Goal: Information Seeking & Learning: Learn about a topic

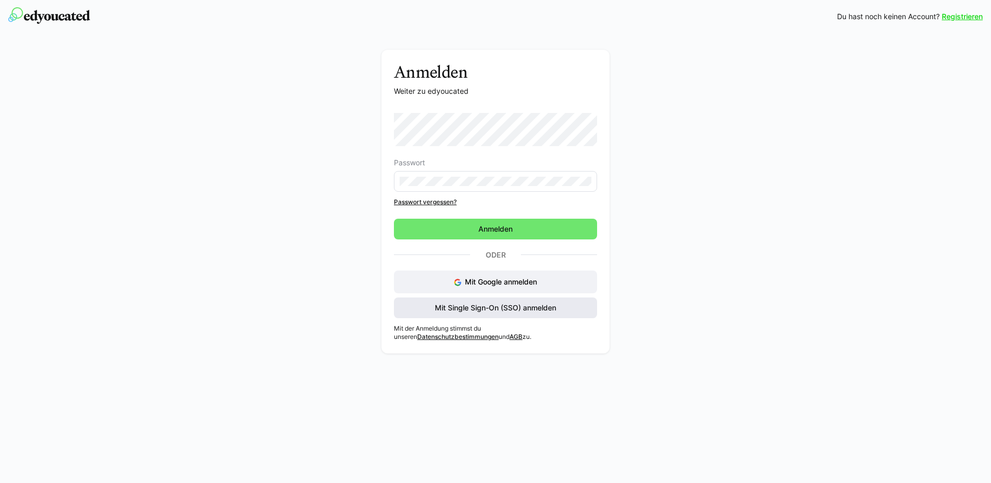
click at [526, 310] on span "Mit Single Sign-On (SSO) anmelden" at bounding box center [495, 308] width 124 height 10
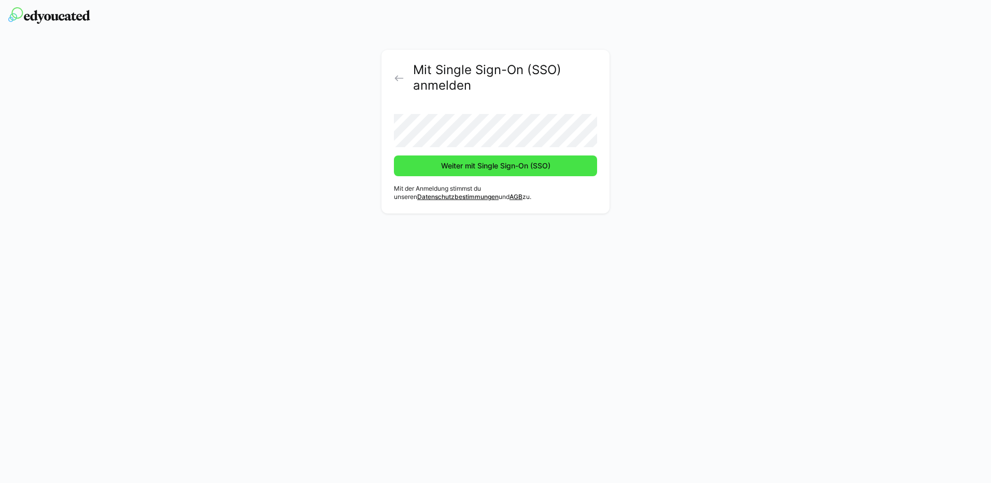
click at [458, 168] on span "Weiter mit Single Sign-On (SSO)" at bounding box center [496, 166] width 112 height 10
click at [394, 156] on button "Weiter mit Single Sign-On (SSO)" at bounding box center [495, 166] width 203 height 21
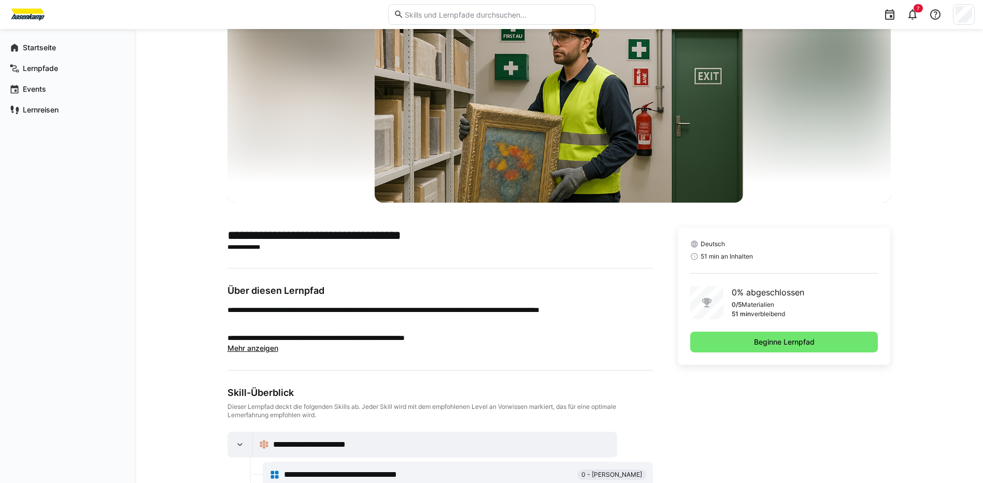
scroll to position [52, 0]
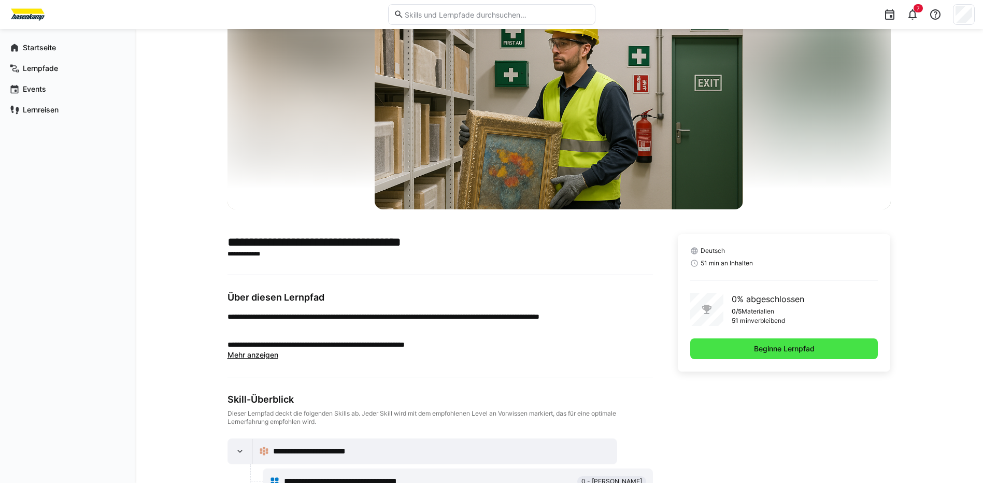
click at [768, 351] on span "Beginne Lernpfad" at bounding box center [785, 349] width 64 height 10
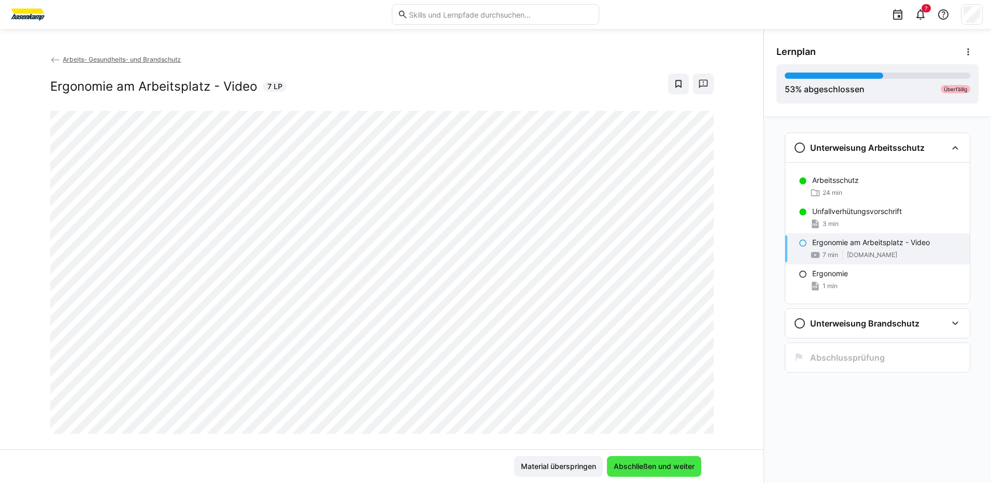
click at [661, 469] on span "Abschließen und weiter" at bounding box center [654, 466] width 84 height 10
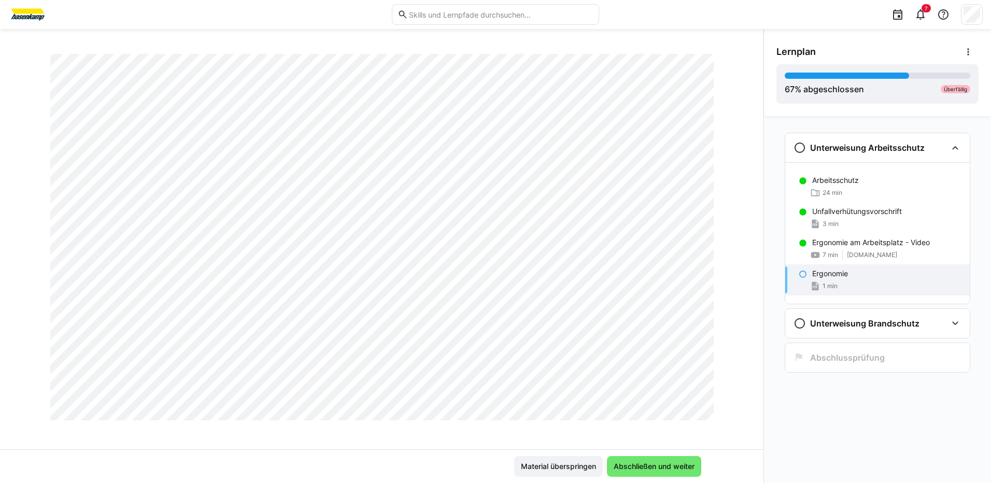
scroll to position [156, 0]
click at [645, 468] on span "Abschließen und weiter" at bounding box center [654, 466] width 84 height 10
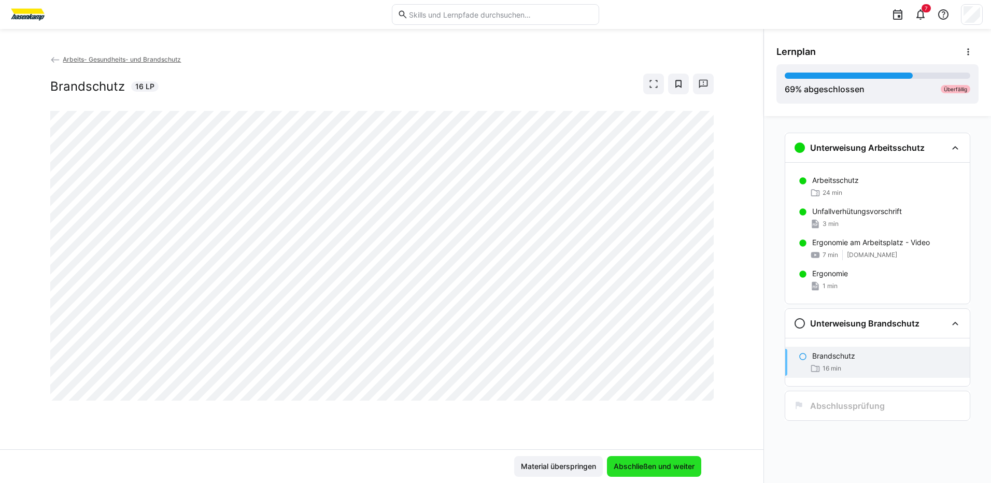
click at [657, 465] on span "Abschließen und weiter" at bounding box center [654, 466] width 84 height 10
click at [644, 469] on span "Abschließen und weiter" at bounding box center [654, 466] width 84 height 10
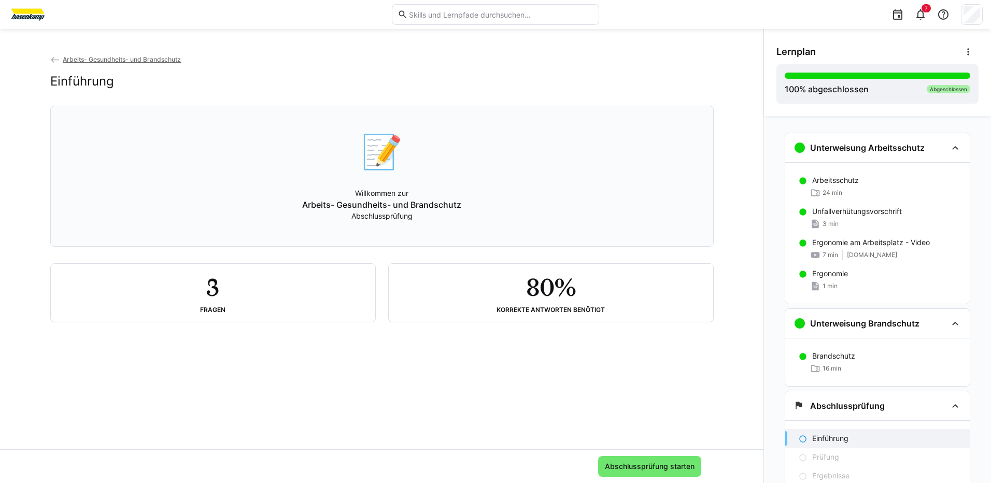
click at [246, 309] on div "3 Fragen" at bounding box center [213, 292] width 308 height 41
click at [492, 298] on div "80% Korrekte Antworten benötigt" at bounding box center [551, 292] width 308 height 41
click at [651, 467] on span "Abschlussprüfung starten" at bounding box center [649, 466] width 93 height 10
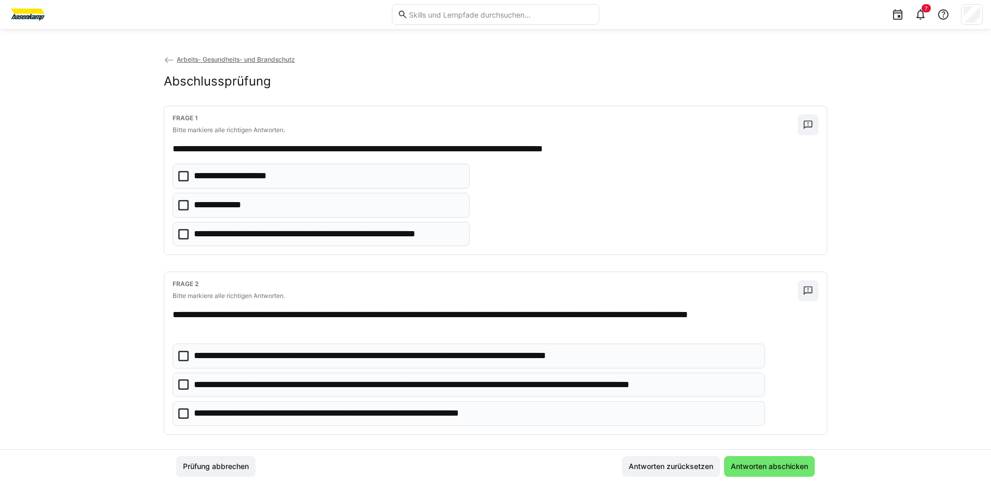
click at [181, 203] on icon at bounding box center [183, 205] width 10 height 10
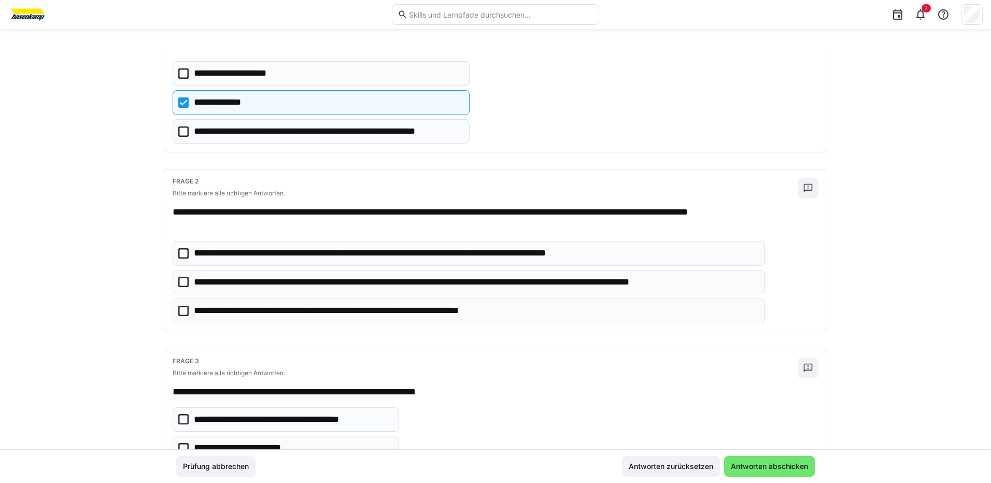
scroll to position [104, 0]
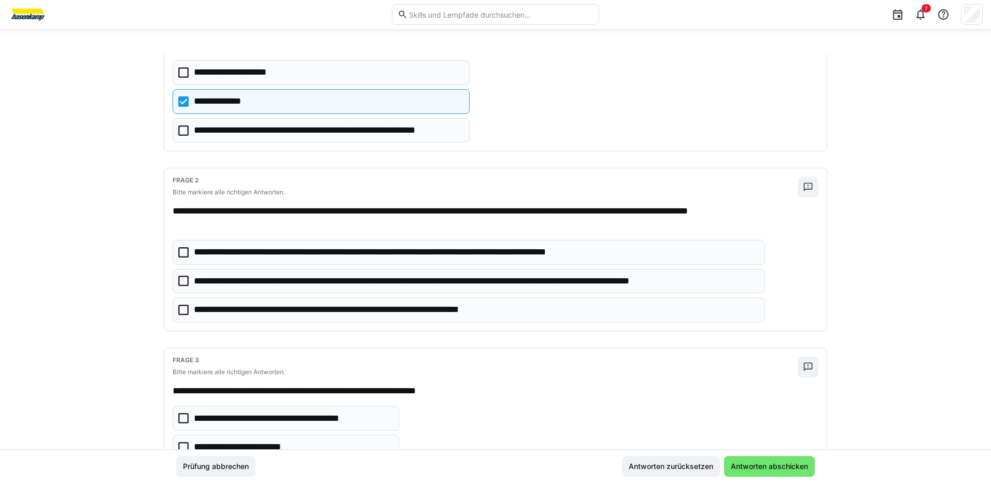
click at [188, 280] on eds-checkbox "**********" at bounding box center [469, 281] width 592 height 25
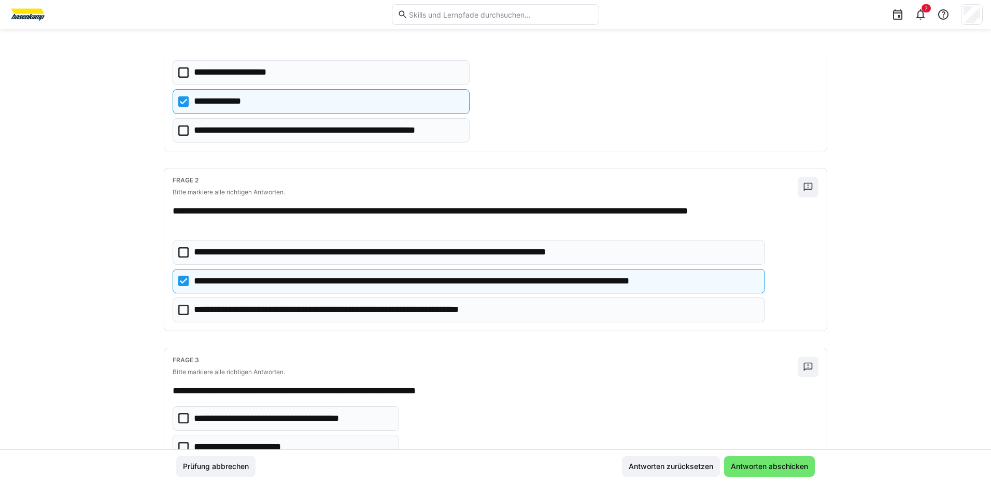
click at [178, 306] on icon at bounding box center [183, 310] width 10 height 10
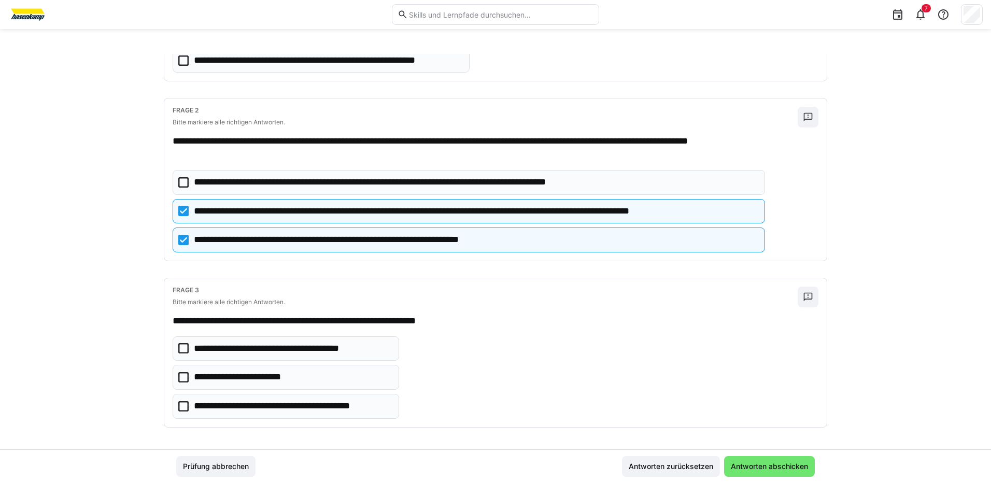
scroll to position [177, 0]
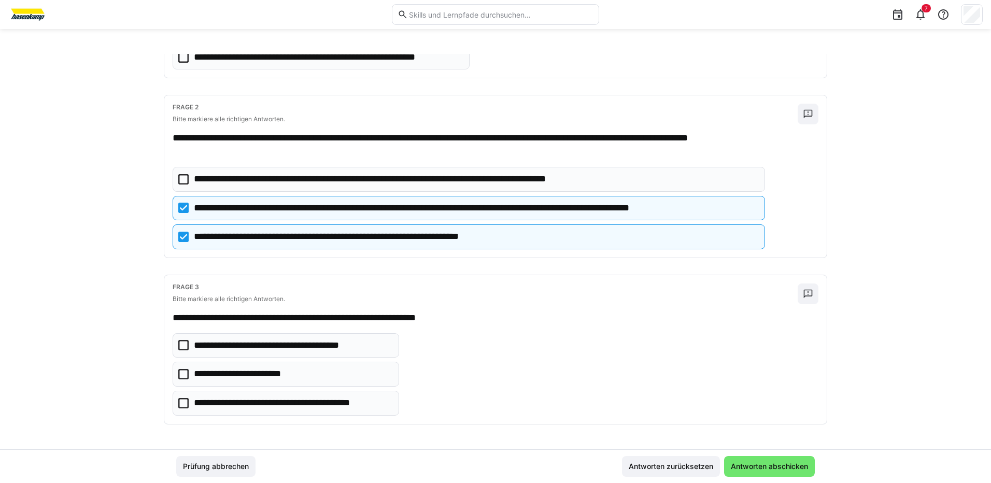
click at [182, 403] on icon at bounding box center [183, 403] width 10 height 10
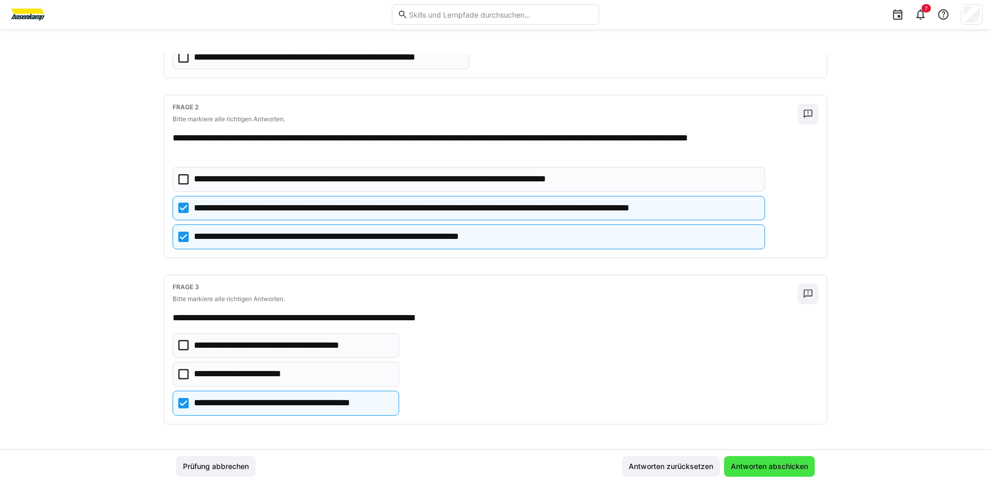
click at [797, 468] on span "Antworten abschicken" at bounding box center [769, 466] width 80 height 10
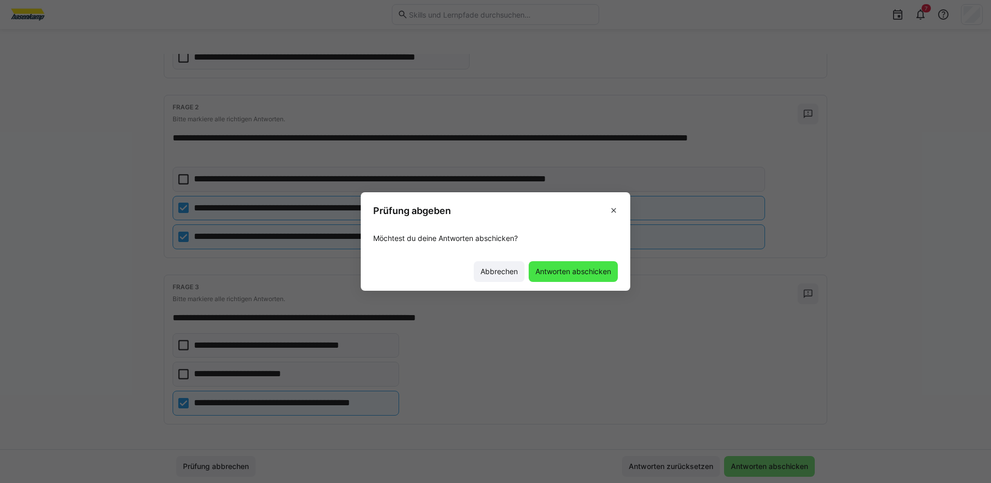
click at [582, 272] on span "Antworten abschicken" at bounding box center [573, 271] width 79 height 10
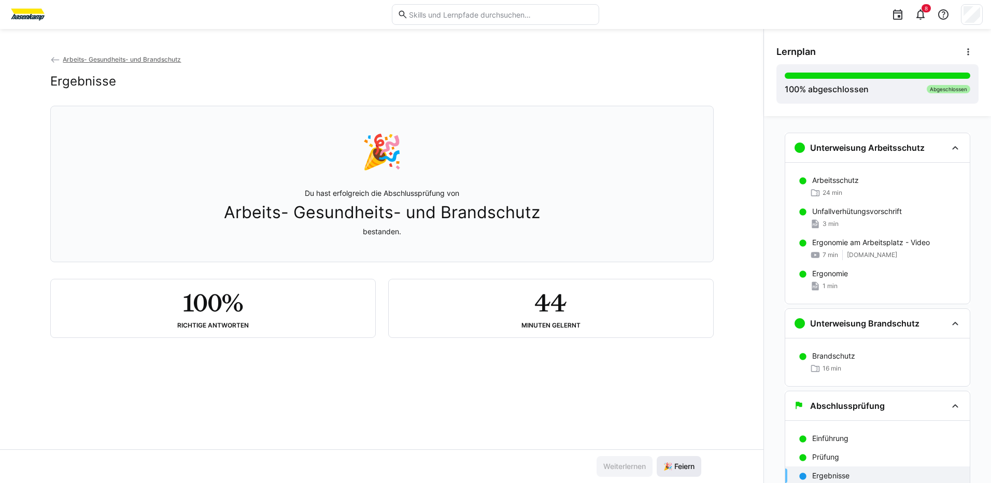
click at [676, 464] on span "🎉 Feiern" at bounding box center [679, 466] width 34 height 10
click at [686, 468] on span "🎉 Feiern" at bounding box center [679, 466] width 34 height 10
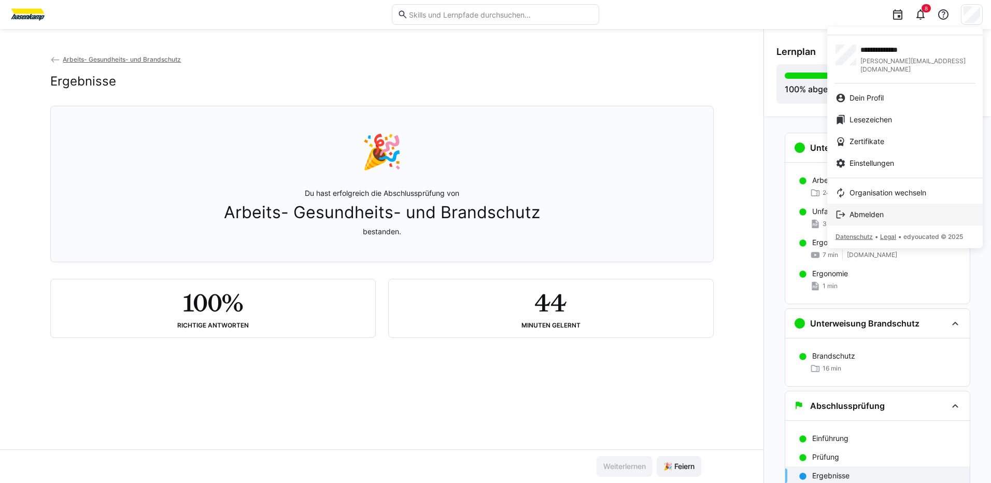
click at [868, 209] on span "Abmelden" at bounding box center [867, 214] width 34 height 10
